Goal: Information Seeking & Learning: Check status

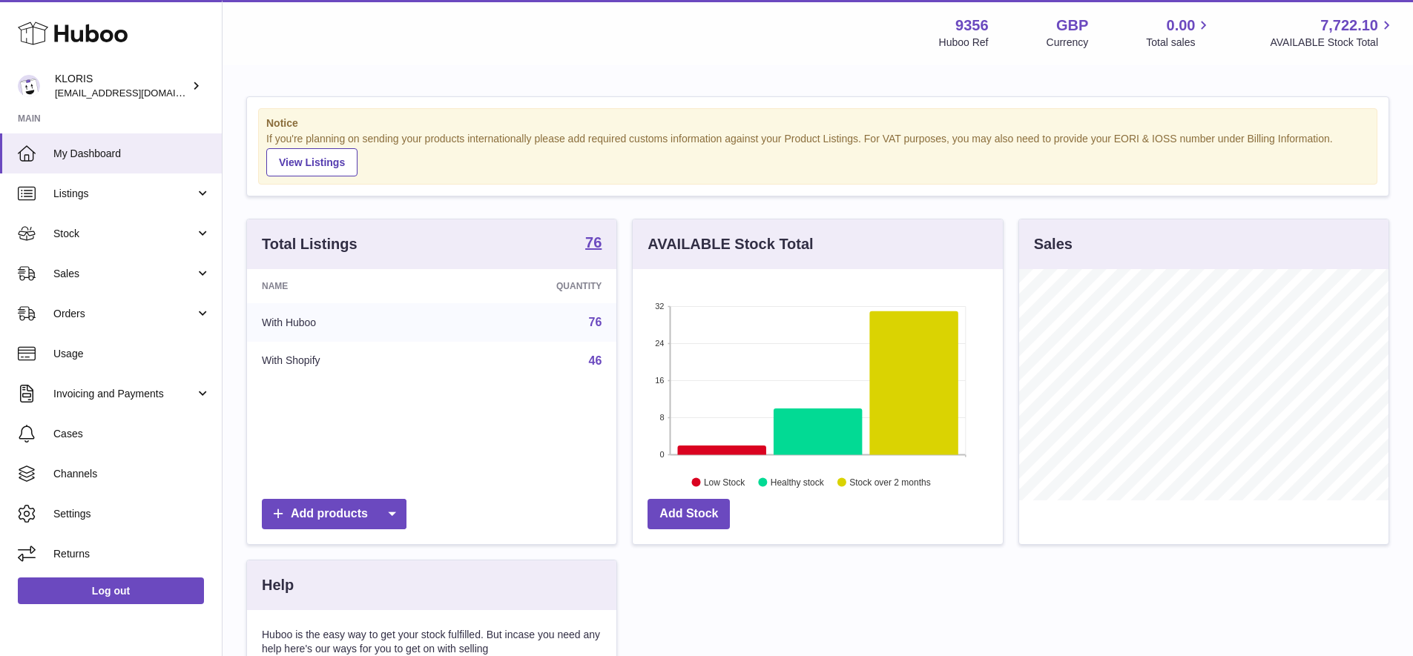
scroll to position [231, 370]
click at [76, 268] on span "Sales" at bounding box center [124, 274] width 142 height 14
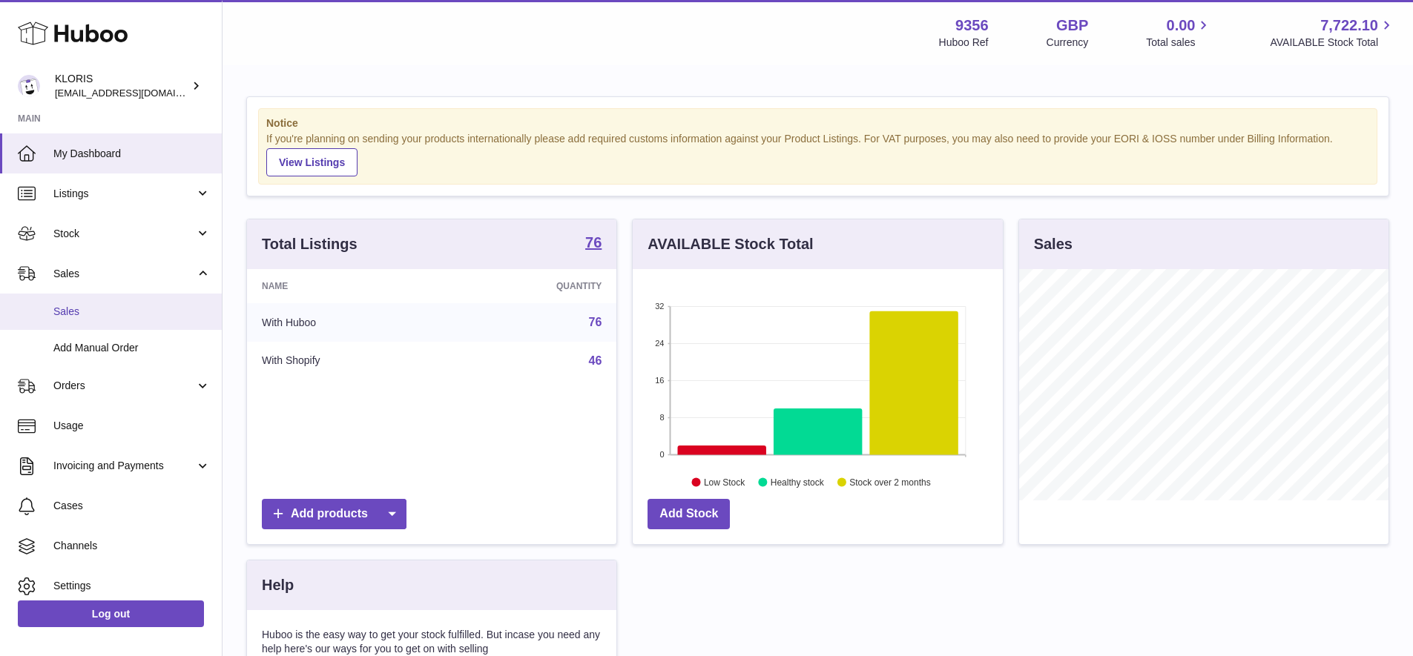
click at [94, 309] on span "Sales" at bounding box center [131, 312] width 157 height 14
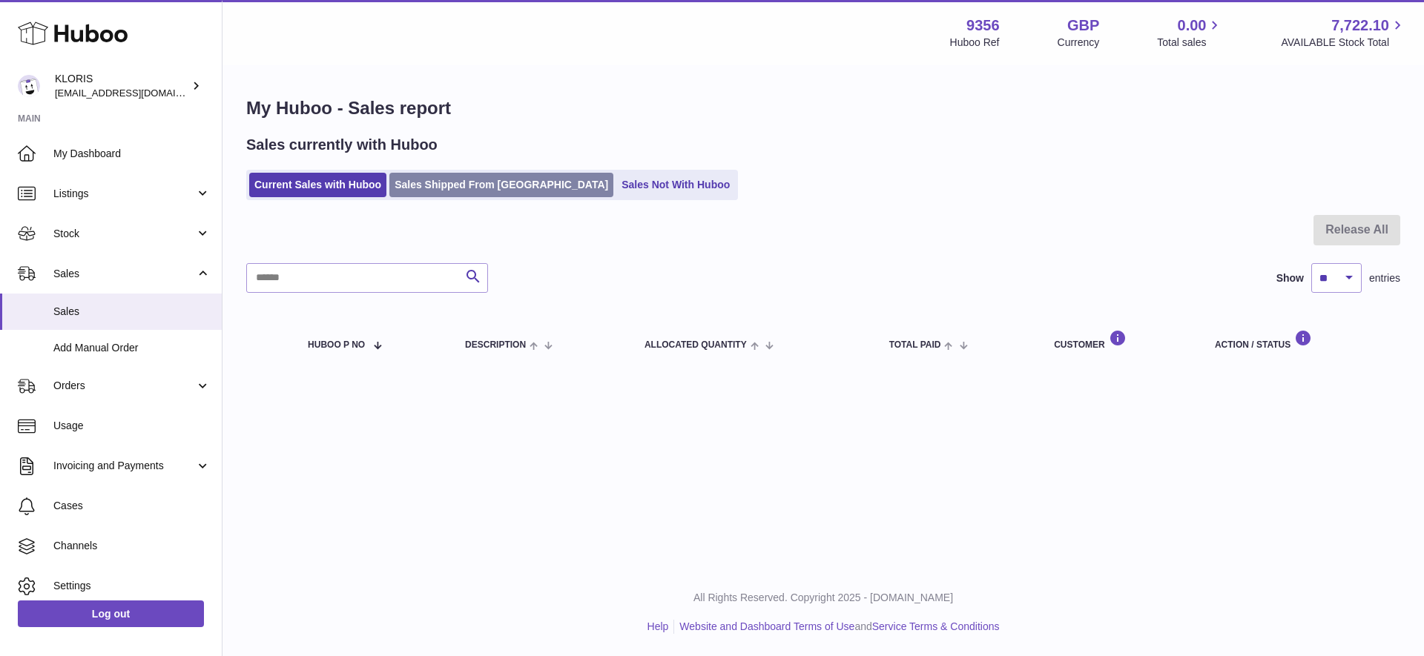
click at [473, 185] on link "Sales Shipped From [GEOGRAPHIC_DATA]" at bounding box center [501, 185] width 224 height 24
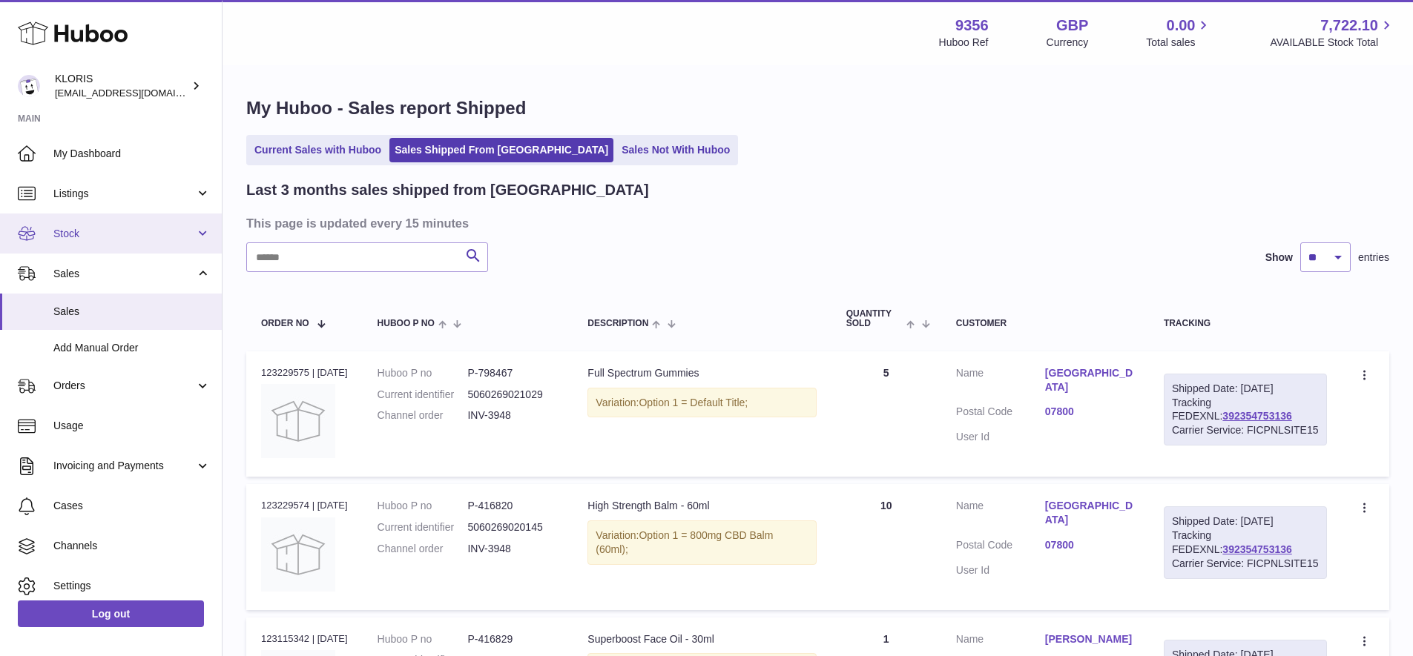
click at [76, 230] on span "Stock" at bounding box center [124, 234] width 142 height 14
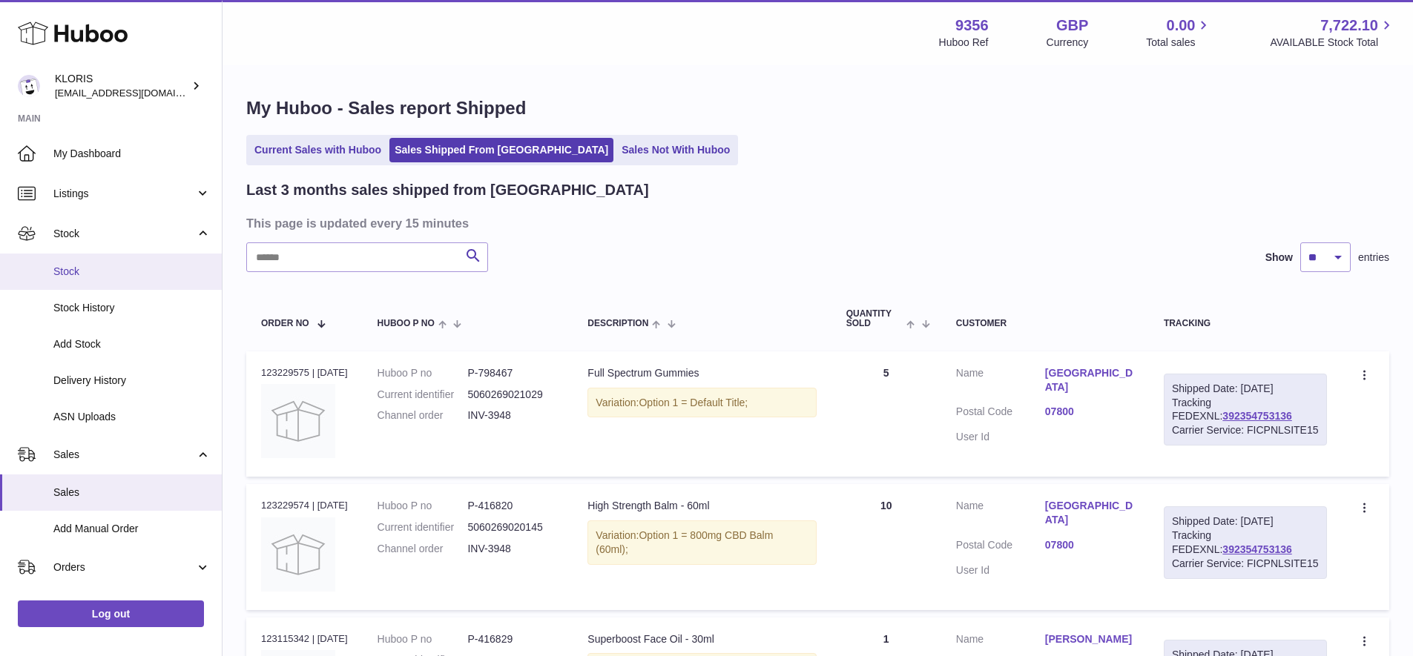
click at [79, 267] on span "Stock" at bounding box center [131, 272] width 157 height 14
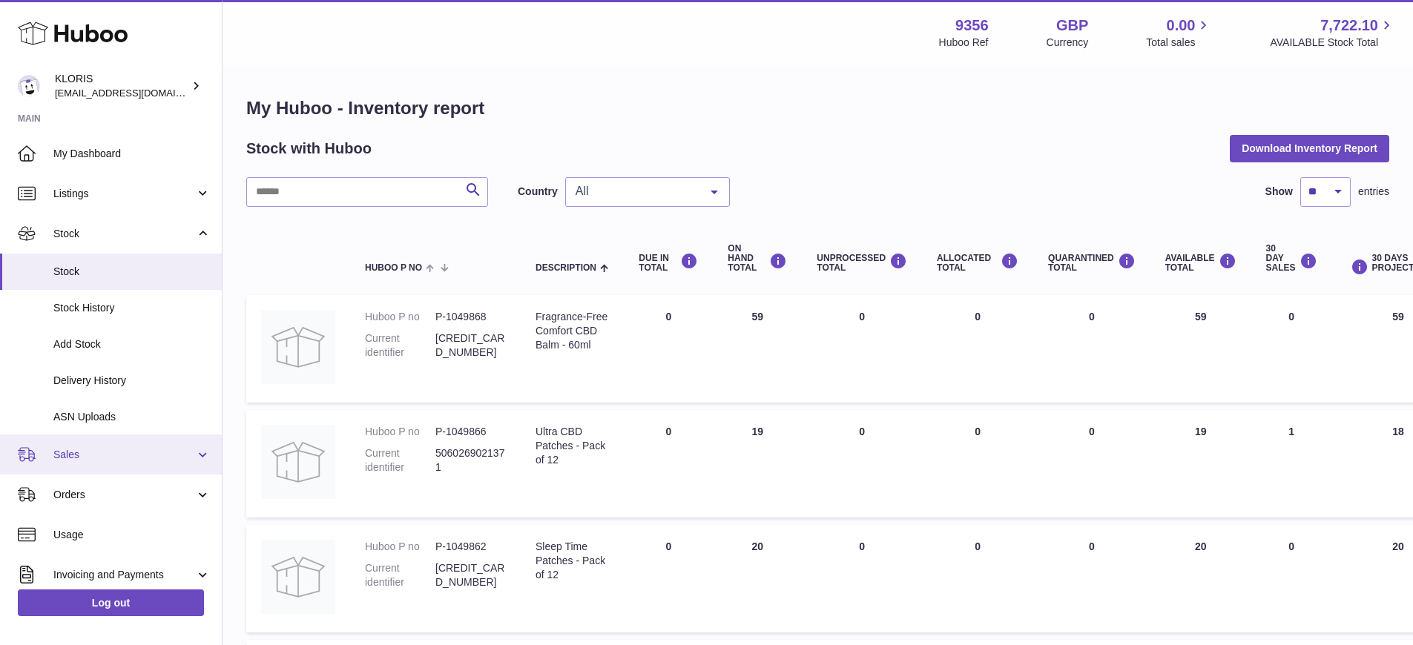
click at [89, 449] on span "Sales" at bounding box center [124, 455] width 142 height 14
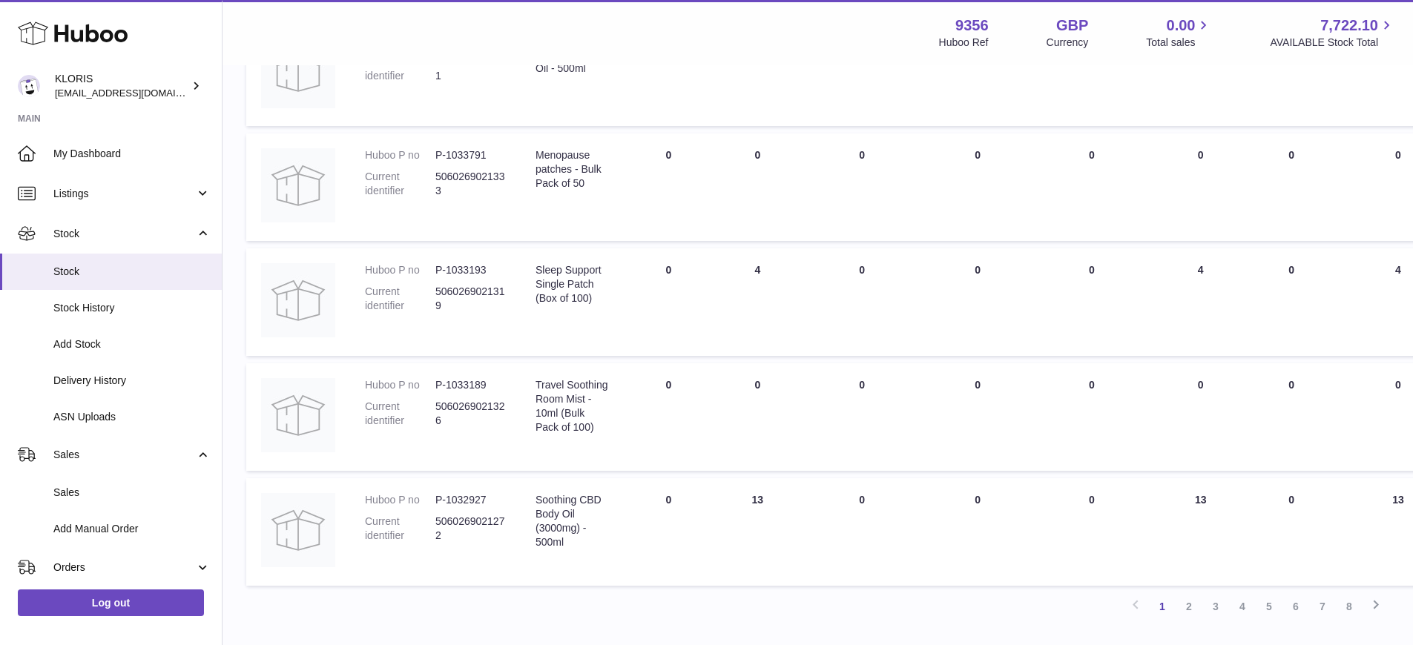
scroll to position [892, 0]
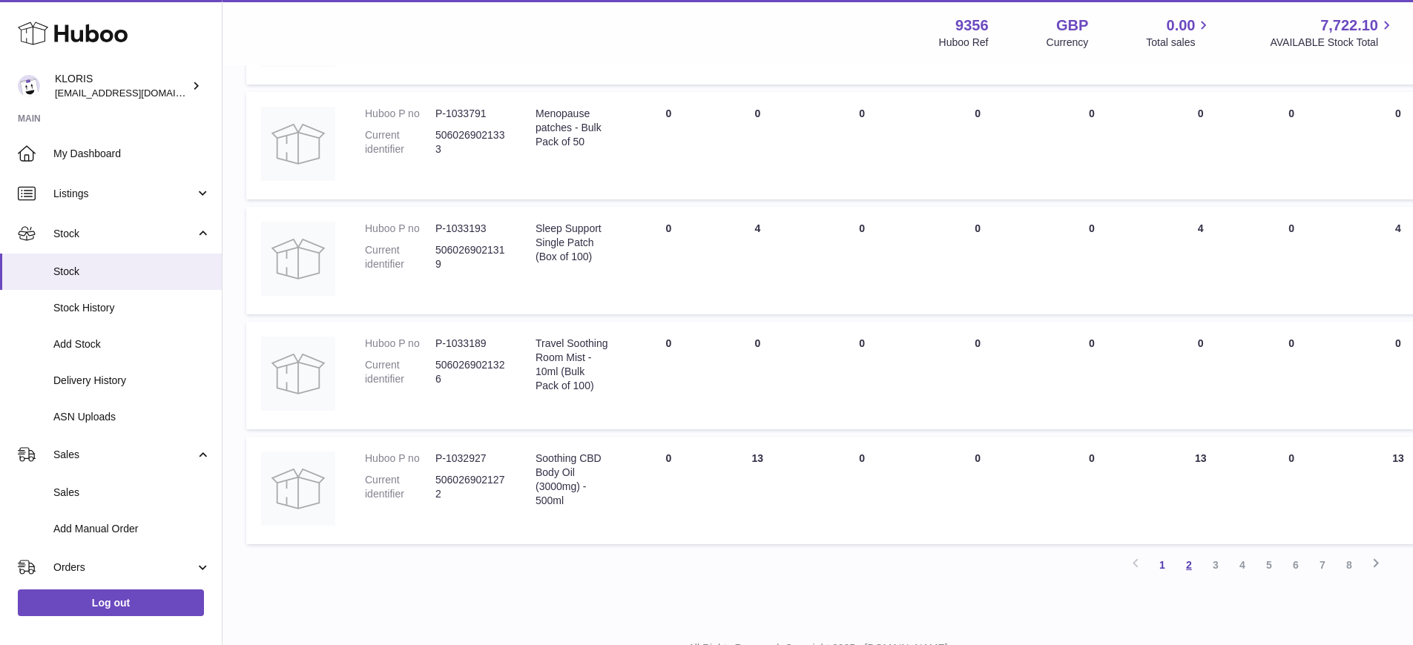
click at [1188, 558] on link "2" at bounding box center [1188, 565] width 27 height 27
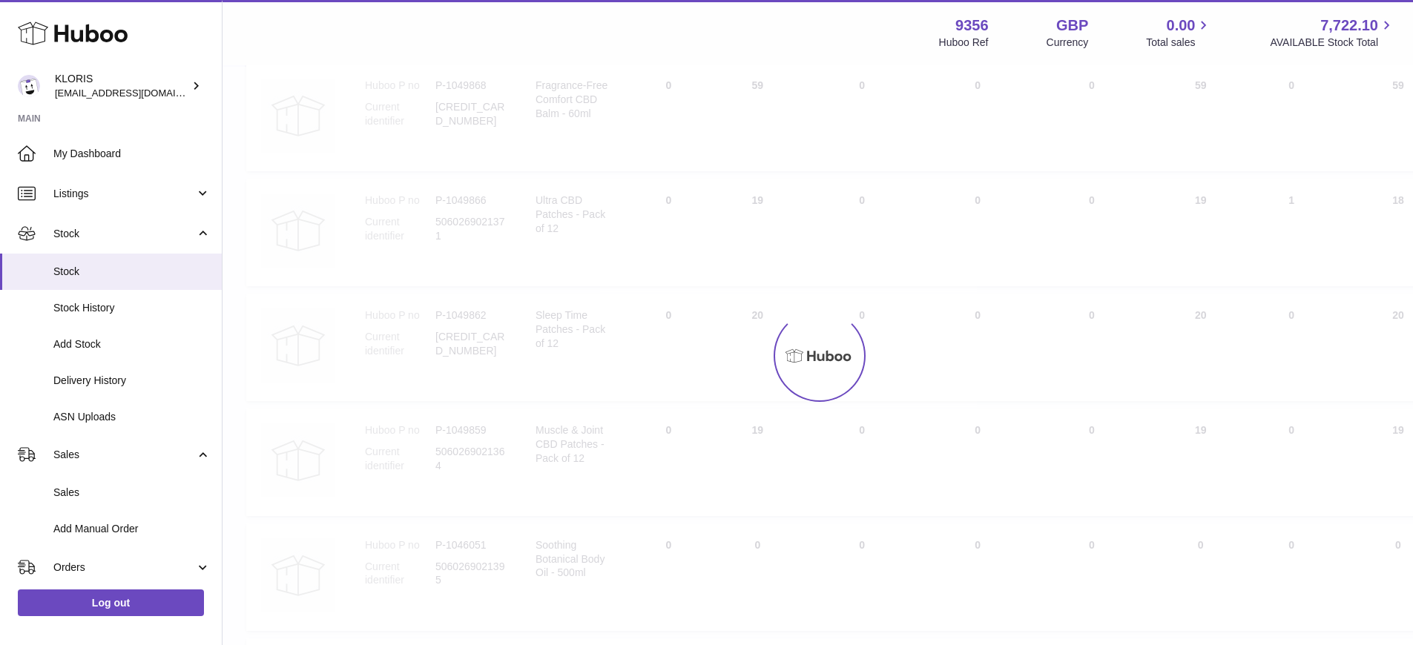
scroll to position [67, 0]
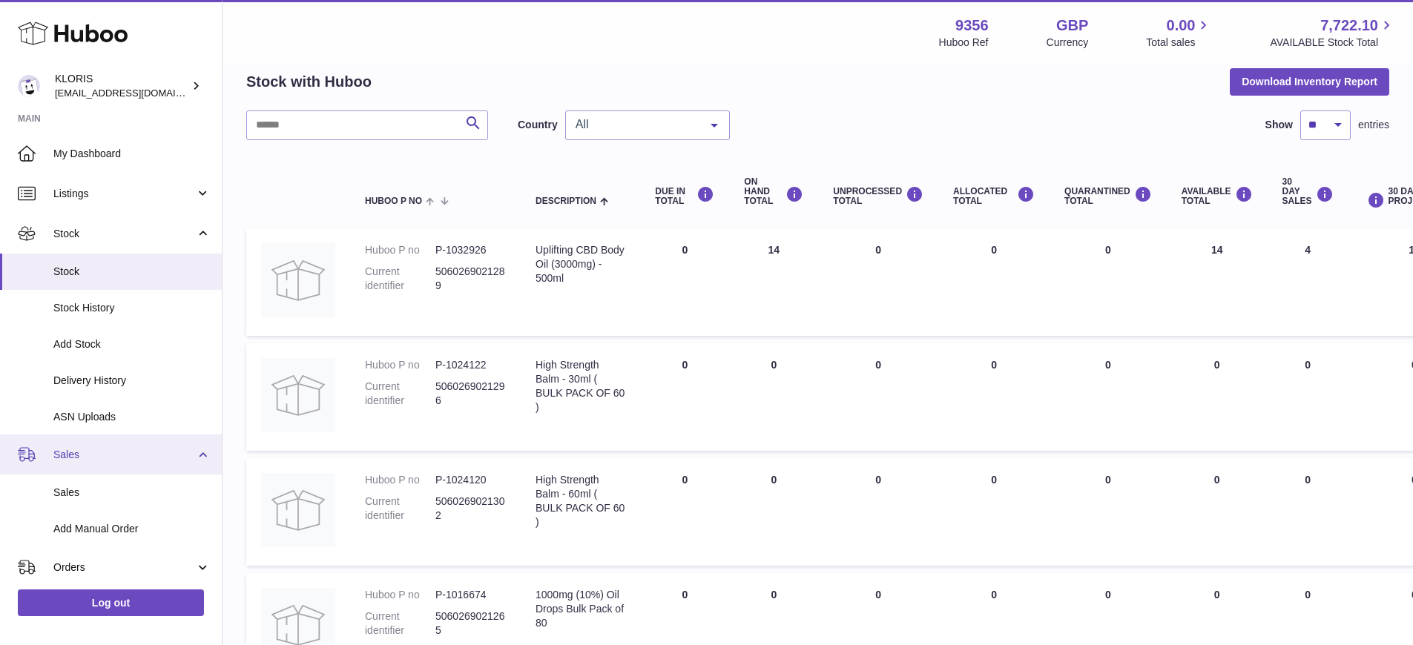
click at [82, 448] on span "Sales" at bounding box center [124, 455] width 142 height 14
